Goal: Entertainment & Leisure: Consume media (video, audio)

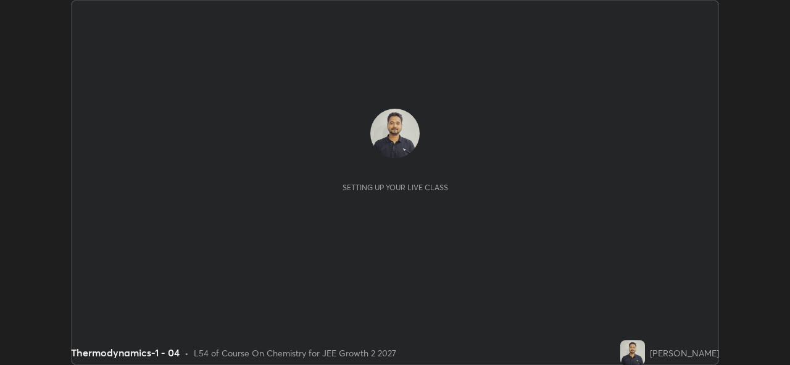
scroll to position [365, 790]
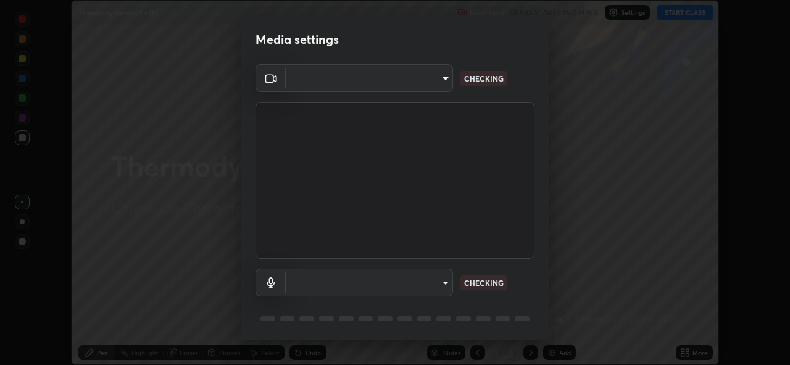
click at [441, 285] on body "Erase all Thermodynamics-1 - 04 Recording CLASS STARTS IN 2 MINS Settings START…" at bounding box center [395, 182] width 790 height 365
type input "8e51ced37930e971e34d94304a72bdf124377ca82fa83f25b6b4e34e328f1921"
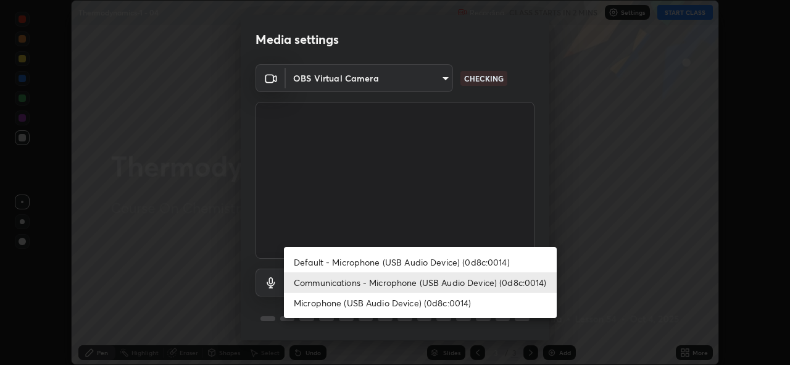
click at [439, 304] on li "Microphone (USB Audio Device) (0d8c:0014)" at bounding box center [420, 303] width 273 height 20
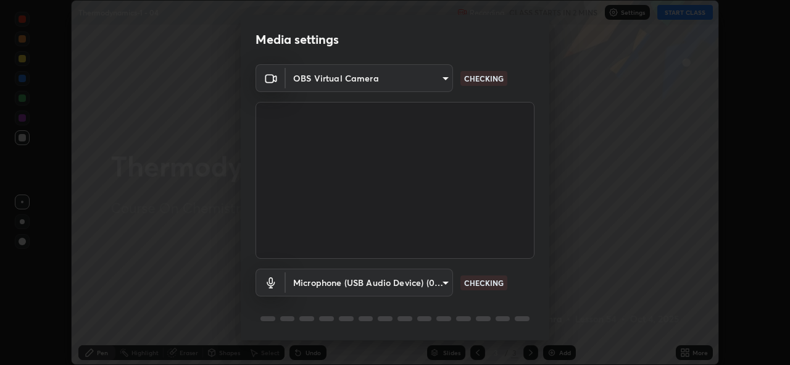
click at [433, 283] on body "Erase all Thermodynamics-1 - 04 Recording CLASS STARTS IN 2 MINS Settings START…" at bounding box center [395, 182] width 790 height 365
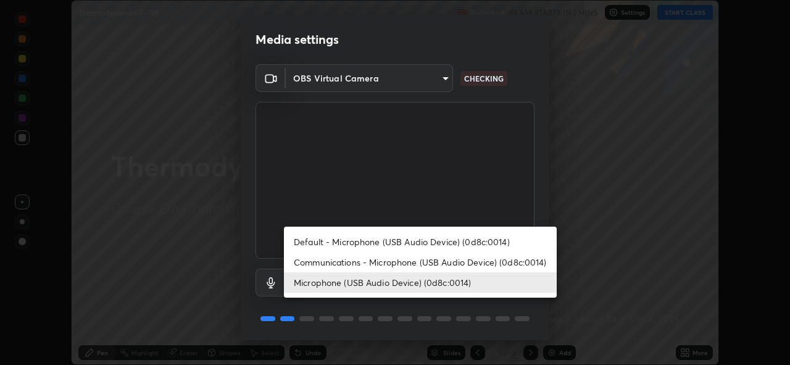
click at [427, 262] on li "Communications - Microphone (USB Audio Device) (0d8c:0014)" at bounding box center [420, 262] width 273 height 20
type input "communications"
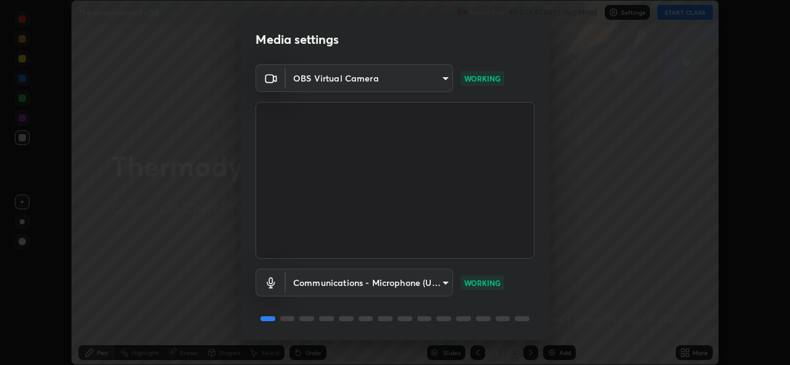
scroll to position [40, 0]
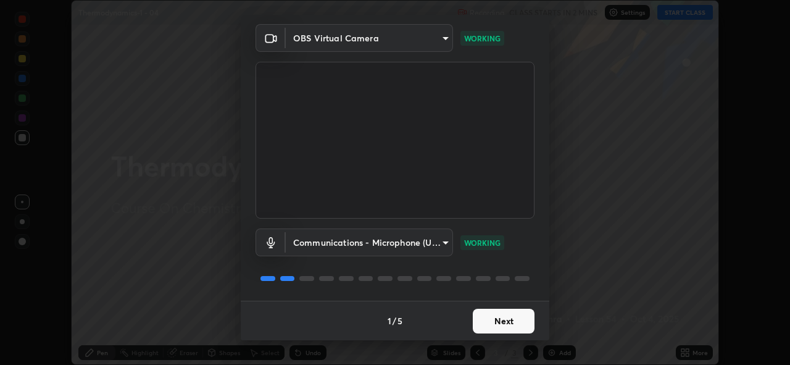
click at [490, 317] on button "Next" at bounding box center [504, 321] width 62 height 25
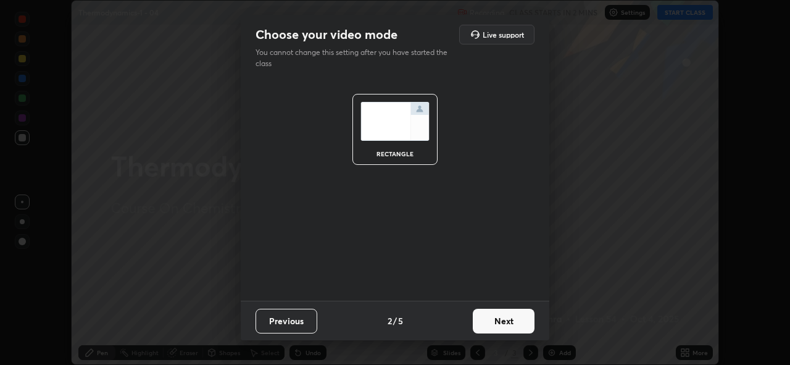
scroll to position [0, 0]
click at [497, 322] on button "Next" at bounding box center [504, 321] width 62 height 25
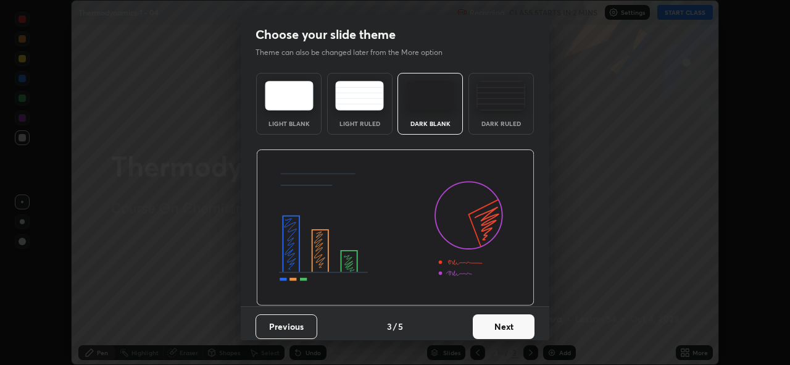
click at [515, 326] on button "Next" at bounding box center [504, 326] width 62 height 25
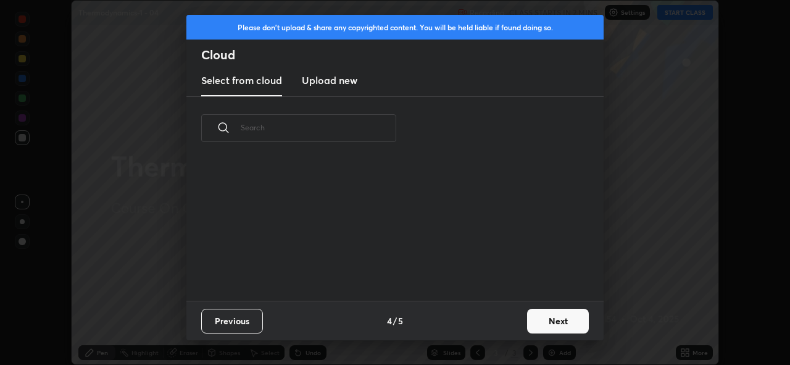
click at [550, 323] on button "Next" at bounding box center [558, 321] width 62 height 25
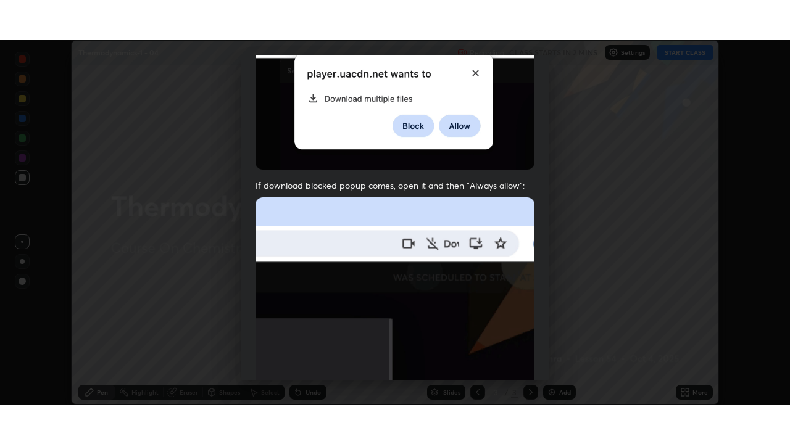
scroll to position [292, 0]
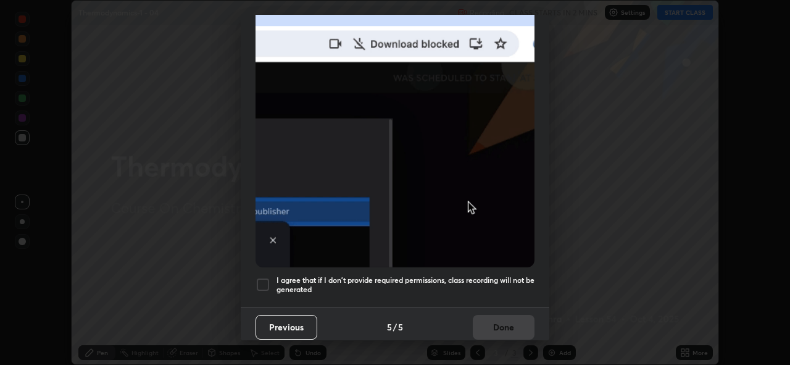
click at [469, 277] on h5 "I agree that if I don't provide required permissions, class recording will not …" at bounding box center [406, 284] width 258 height 19
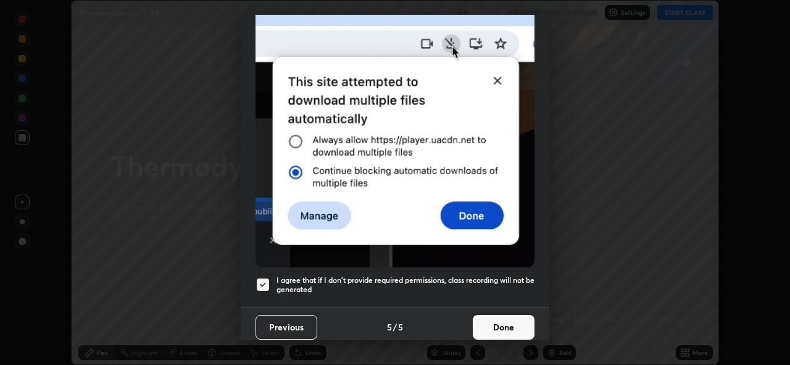
click at [488, 318] on button "Done" at bounding box center [504, 327] width 62 height 25
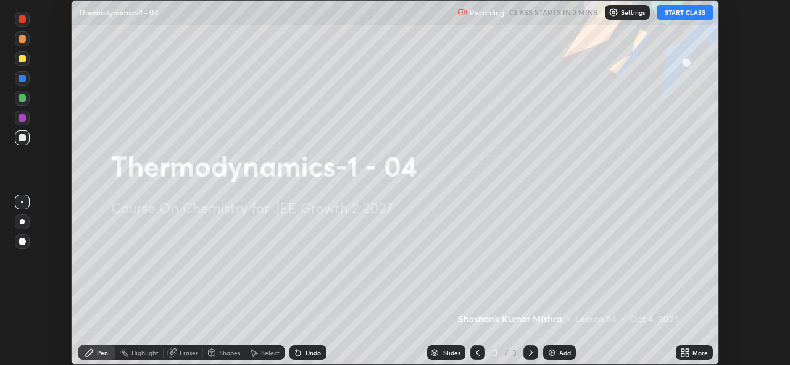
click at [686, 15] on button "START CLASS" at bounding box center [685, 12] width 56 height 15
click at [687, 350] on icon at bounding box center [687, 350] width 3 height 3
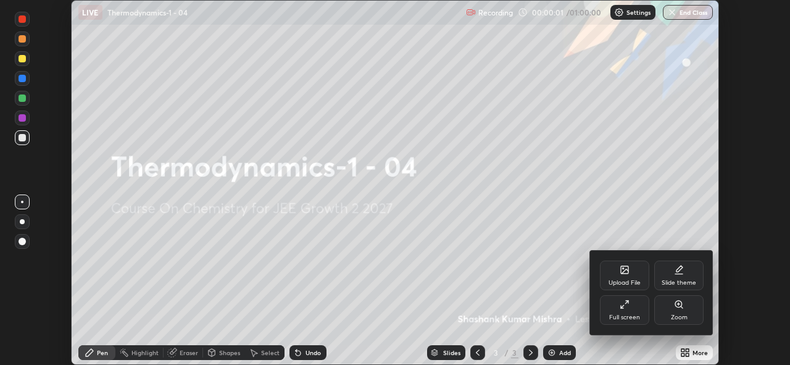
click at [625, 316] on div "Full screen" at bounding box center [624, 317] width 31 height 6
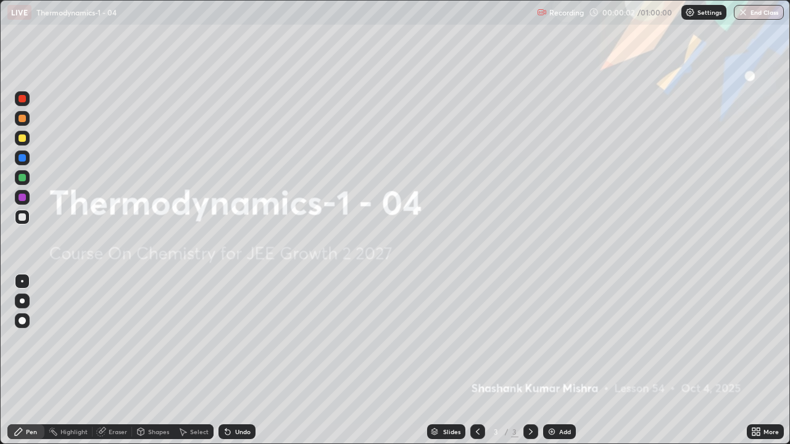
scroll to position [444, 790]
click at [550, 364] on img at bounding box center [552, 432] width 10 height 10
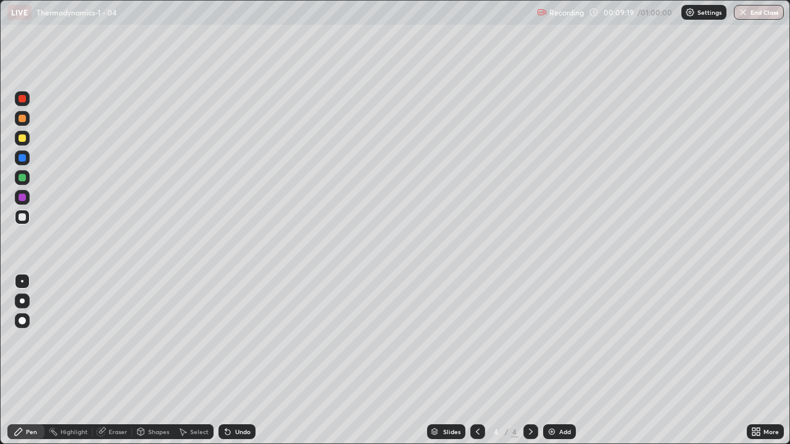
click at [122, 364] on div "Eraser" at bounding box center [118, 432] width 19 height 6
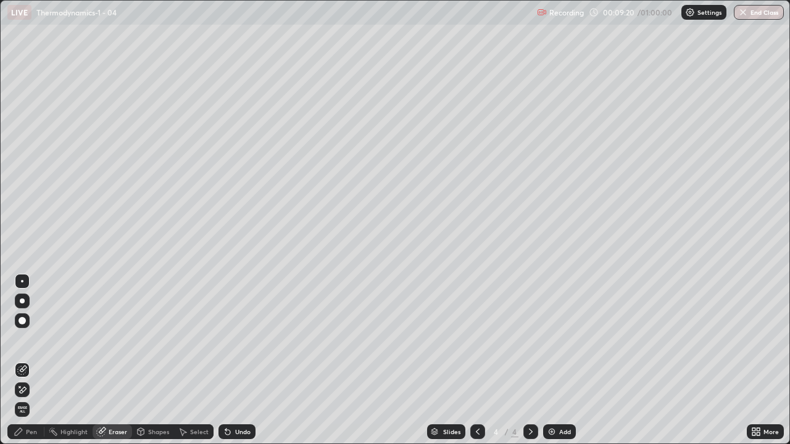
click at [22, 364] on span "Erase all" at bounding box center [22, 409] width 14 height 7
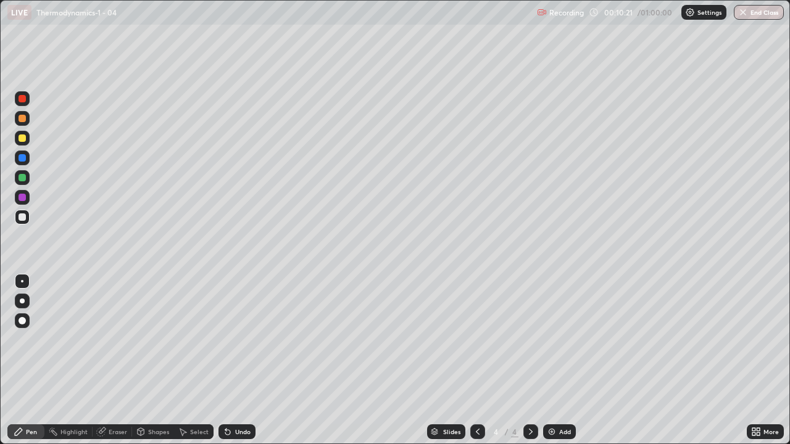
click at [237, 364] on div "Undo" at bounding box center [242, 432] width 15 height 6
click at [235, 364] on div "Undo" at bounding box center [242, 432] width 15 height 6
click at [240, 364] on div "Undo" at bounding box center [242, 432] width 15 height 6
click at [236, 364] on div "Undo" at bounding box center [242, 432] width 15 height 6
click at [231, 364] on div "Undo" at bounding box center [237, 432] width 37 height 15
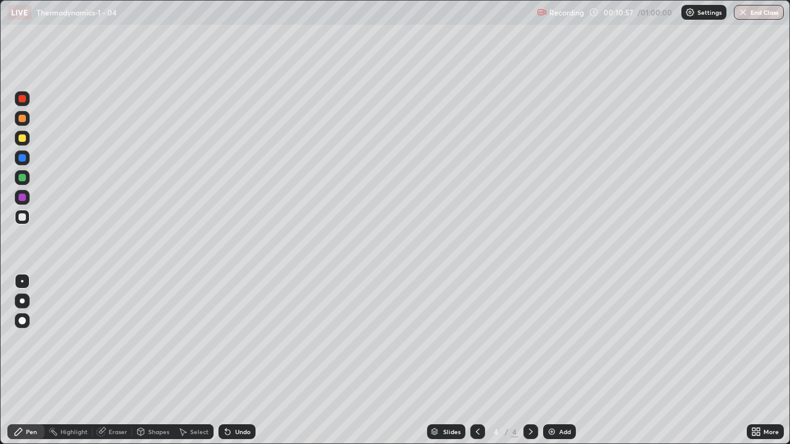
click at [235, 364] on div "Undo" at bounding box center [242, 432] width 15 height 6
click at [151, 364] on div "Shapes" at bounding box center [158, 432] width 21 height 6
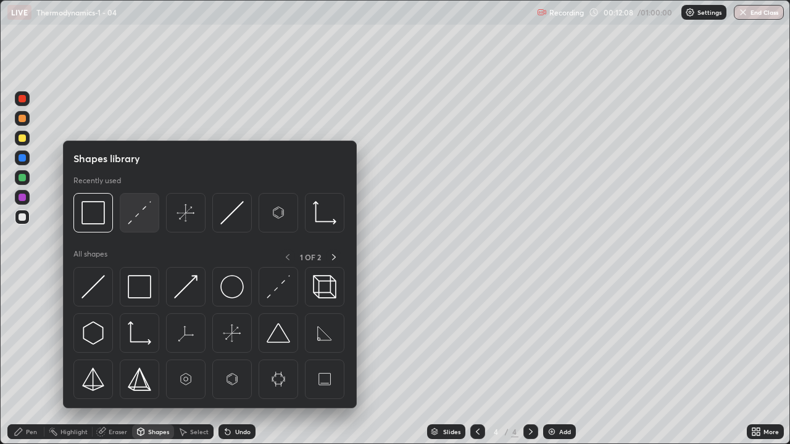
click at [141, 214] on img at bounding box center [139, 212] width 23 height 23
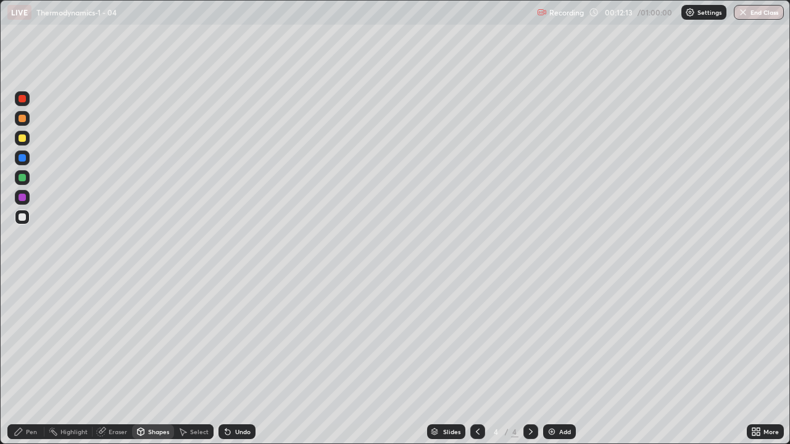
click at [33, 364] on div "Pen" at bounding box center [31, 432] width 11 height 6
click at [235, 364] on div "Undo" at bounding box center [242, 432] width 15 height 6
click at [553, 364] on div "Add" at bounding box center [559, 432] width 33 height 15
click at [240, 364] on div "Undo" at bounding box center [242, 432] width 15 height 6
click at [146, 364] on div "Shapes" at bounding box center [153, 432] width 42 height 15
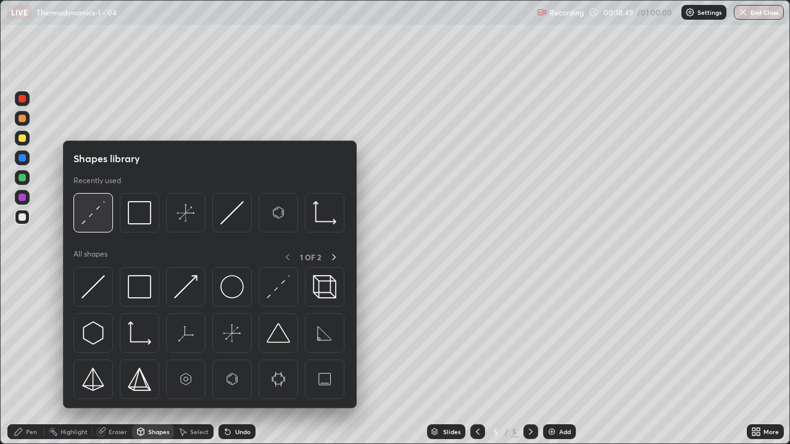
click at [86, 215] on img at bounding box center [92, 212] width 23 height 23
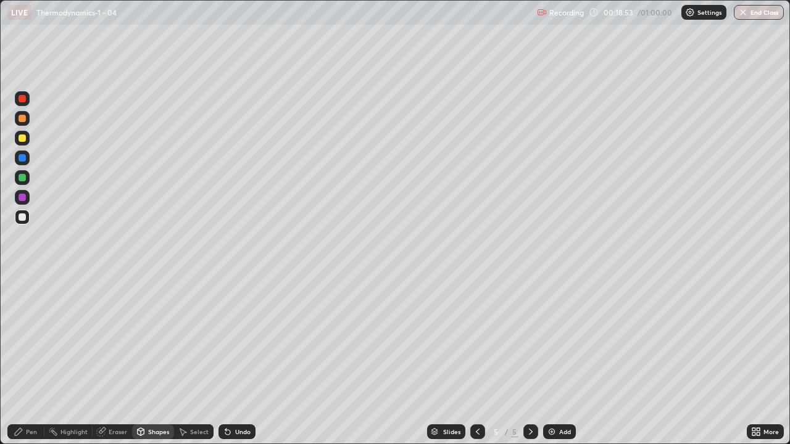
click at [28, 364] on div "Pen" at bounding box center [25, 432] width 37 height 15
click at [23, 216] on div at bounding box center [22, 217] width 7 height 7
click at [552, 364] on img at bounding box center [552, 432] width 10 height 10
click at [235, 364] on div "Undo" at bounding box center [242, 432] width 15 height 6
click at [238, 364] on div "Undo" at bounding box center [242, 432] width 15 height 6
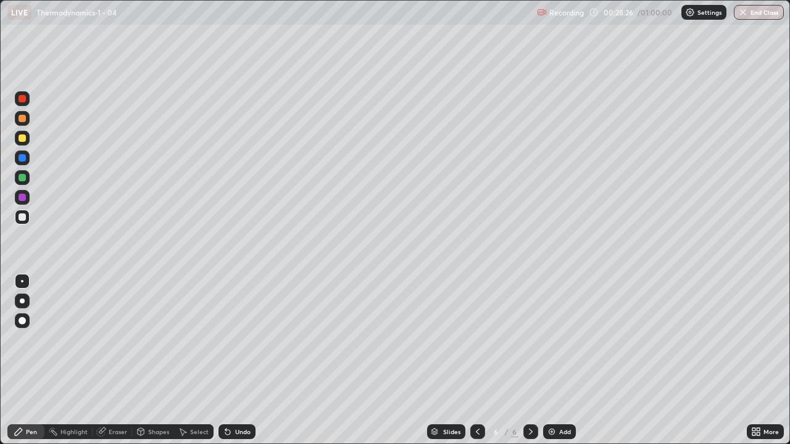
click at [243, 364] on div "Undo" at bounding box center [237, 432] width 37 height 15
click at [240, 364] on div "Undo" at bounding box center [242, 432] width 15 height 6
click at [234, 364] on div "Undo" at bounding box center [237, 432] width 37 height 15
click at [241, 364] on div "Undo" at bounding box center [237, 432] width 37 height 15
click at [185, 364] on icon at bounding box center [183, 432] width 10 height 10
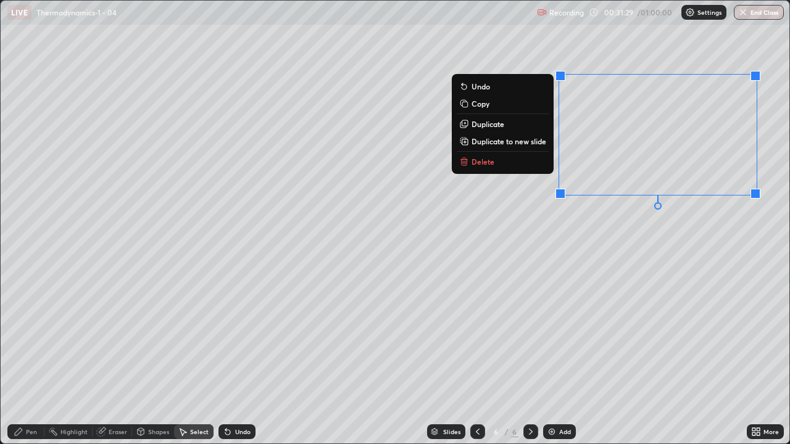
click at [485, 165] on p "Delete" at bounding box center [483, 162] width 23 height 10
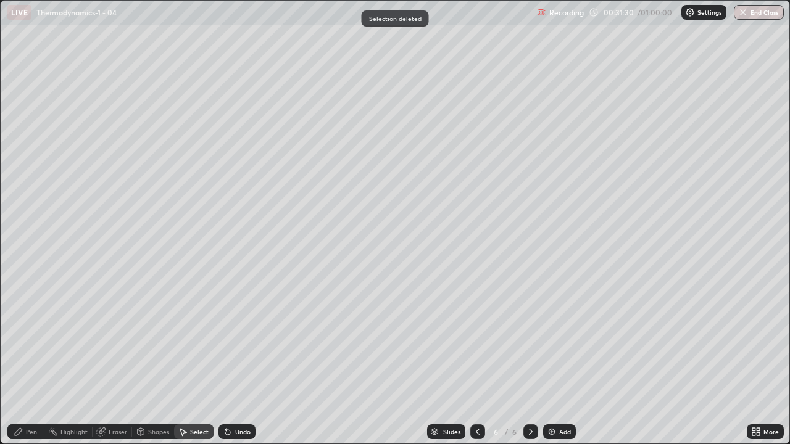
click at [35, 364] on div "Pen" at bounding box center [31, 432] width 11 height 6
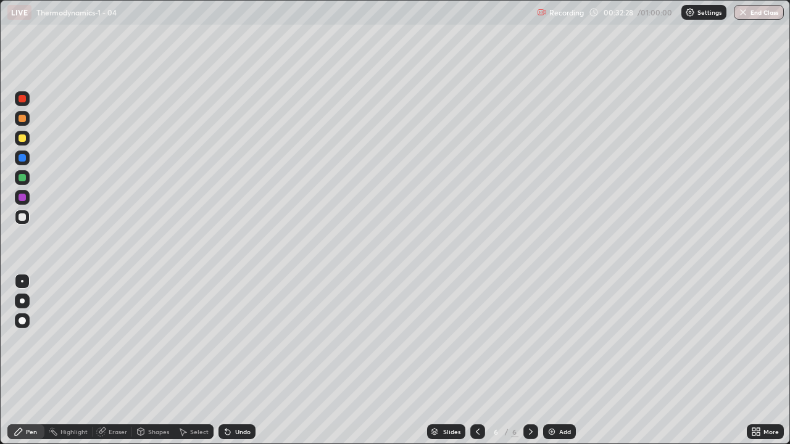
click at [549, 364] on img at bounding box center [552, 432] width 10 height 10
click at [231, 364] on div "Undo" at bounding box center [237, 432] width 37 height 15
click at [235, 364] on div "Undo" at bounding box center [242, 432] width 15 height 6
click at [477, 364] on icon at bounding box center [478, 432] width 10 height 10
click at [529, 364] on icon at bounding box center [531, 432] width 10 height 10
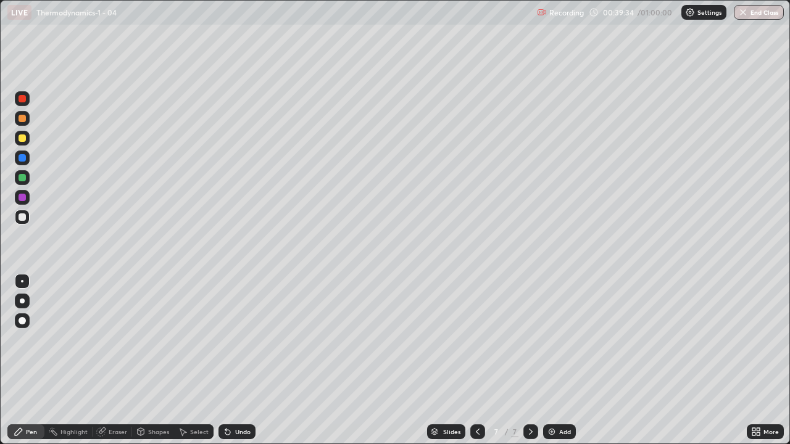
click at [550, 364] on img at bounding box center [552, 432] width 10 height 10
click at [235, 364] on div "Undo" at bounding box center [237, 432] width 37 height 15
click at [235, 364] on div "Undo" at bounding box center [242, 432] width 15 height 6
click at [236, 364] on div "Undo" at bounding box center [242, 432] width 15 height 6
click at [238, 364] on div "Undo" at bounding box center [242, 432] width 15 height 6
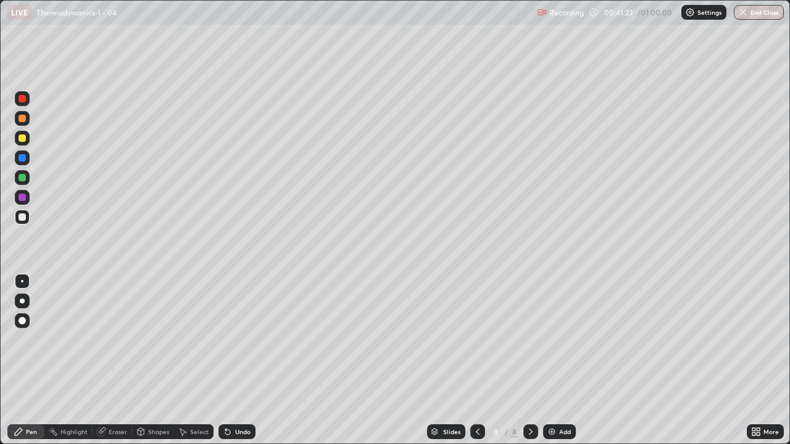
click at [231, 364] on div "Undo" at bounding box center [237, 432] width 37 height 15
click at [116, 364] on div "Eraser" at bounding box center [118, 432] width 19 height 6
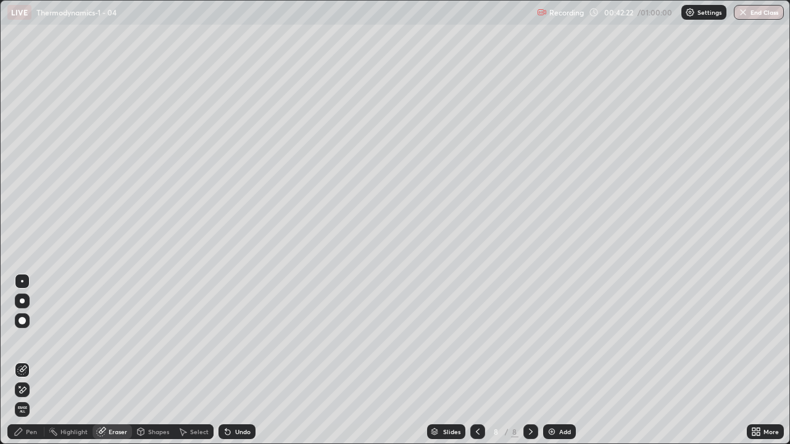
click at [30, 364] on div "Pen" at bounding box center [31, 432] width 11 height 6
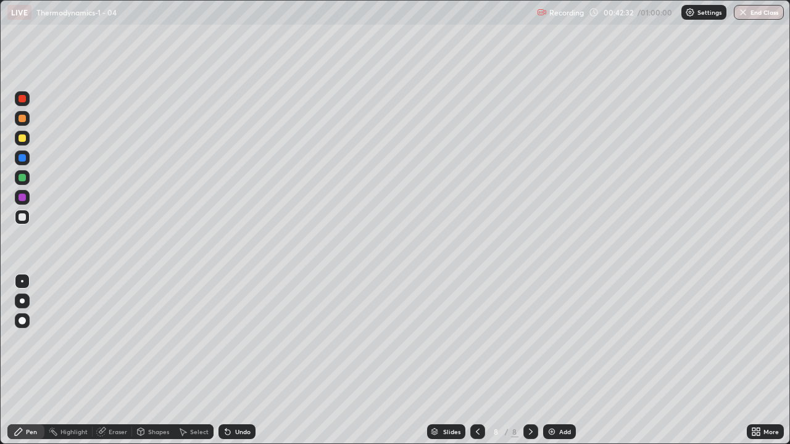
click at [235, 364] on div "Undo" at bounding box center [242, 432] width 15 height 6
click at [238, 364] on div "Undo" at bounding box center [237, 432] width 37 height 15
click at [243, 364] on div "Undo" at bounding box center [237, 432] width 37 height 15
click at [244, 364] on div "Undo" at bounding box center [237, 432] width 37 height 15
click at [247, 364] on div "Undo" at bounding box center [237, 432] width 37 height 15
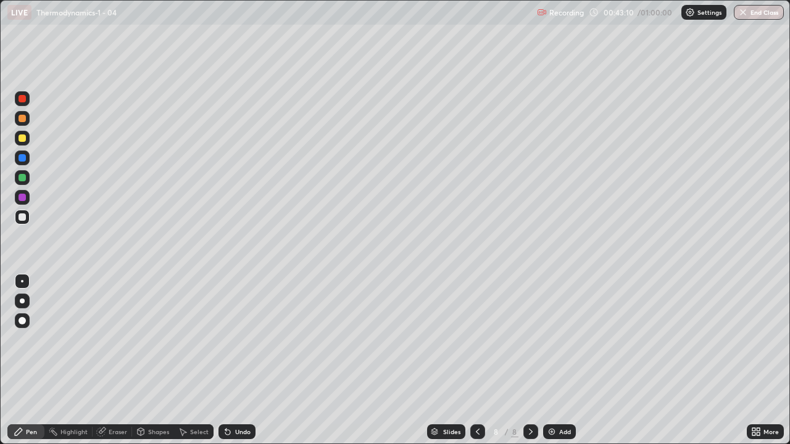
click at [233, 364] on div "Undo" at bounding box center [237, 432] width 37 height 15
click at [234, 364] on div "Undo" at bounding box center [237, 432] width 37 height 15
click at [229, 364] on icon at bounding box center [228, 432] width 10 height 10
click at [232, 364] on div "Undo" at bounding box center [237, 432] width 37 height 15
click at [233, 364] on div "Undo" at bounding box center [237, 432] width 37 height 15
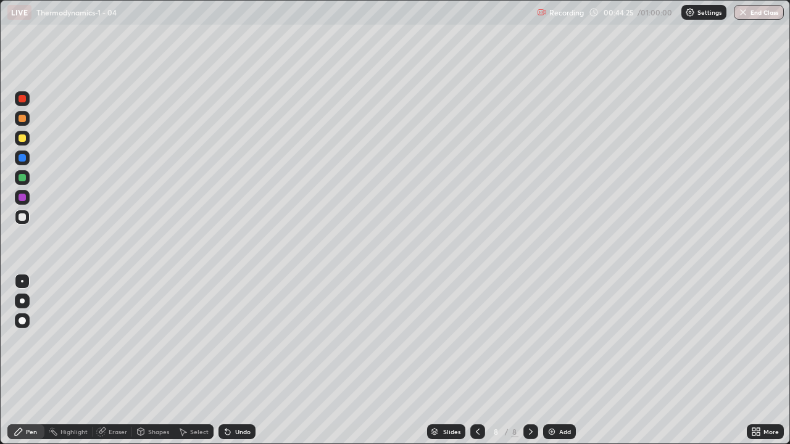
click at [232, 364] on div "Undo" at bounding box center [237, 432] width 37 height 15
click at [243, 364] on div "Undo" at bounding box center [242, 432] width 15 height 6
click at [244, 364] on div "Undo" at bounding box center [237, 432] width 37 height 15
click at [544, 364] on div "Add" at bounding box center [559, 432] width 33 height 15
click at [236, 364] on div "Undo" at bounding box center [237, 432] width 37 height 15
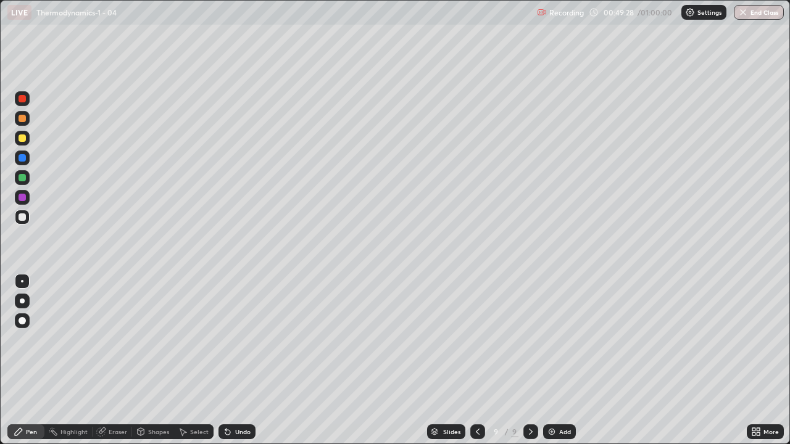
click at [235, 364] on div "Undo" at bounding box center [242, 432] width 15 height 6
click at [235, 364] on div "Undo" at bounding box center [237, 432] width 37 height 15
click at [236, 364] on div "Undo" at bounding box center [242, 432] width 15 height 6
click at [243, 364] on div "Undo" at bounding box center [237, 432] width 37 height 15
